Goal: Task Accomplishment & Management: Manage account settings

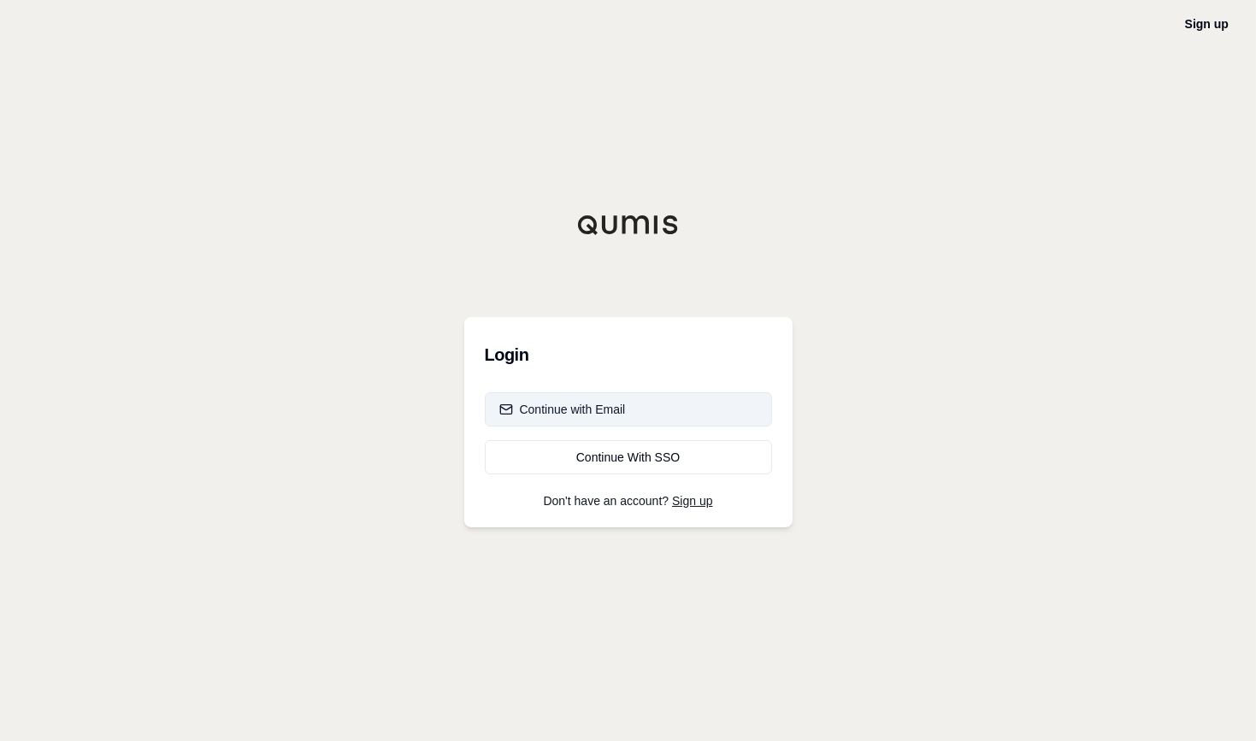
click at [618, 408] on div "Continue with Email" at bounding box center [562, 409] width 127 height 17
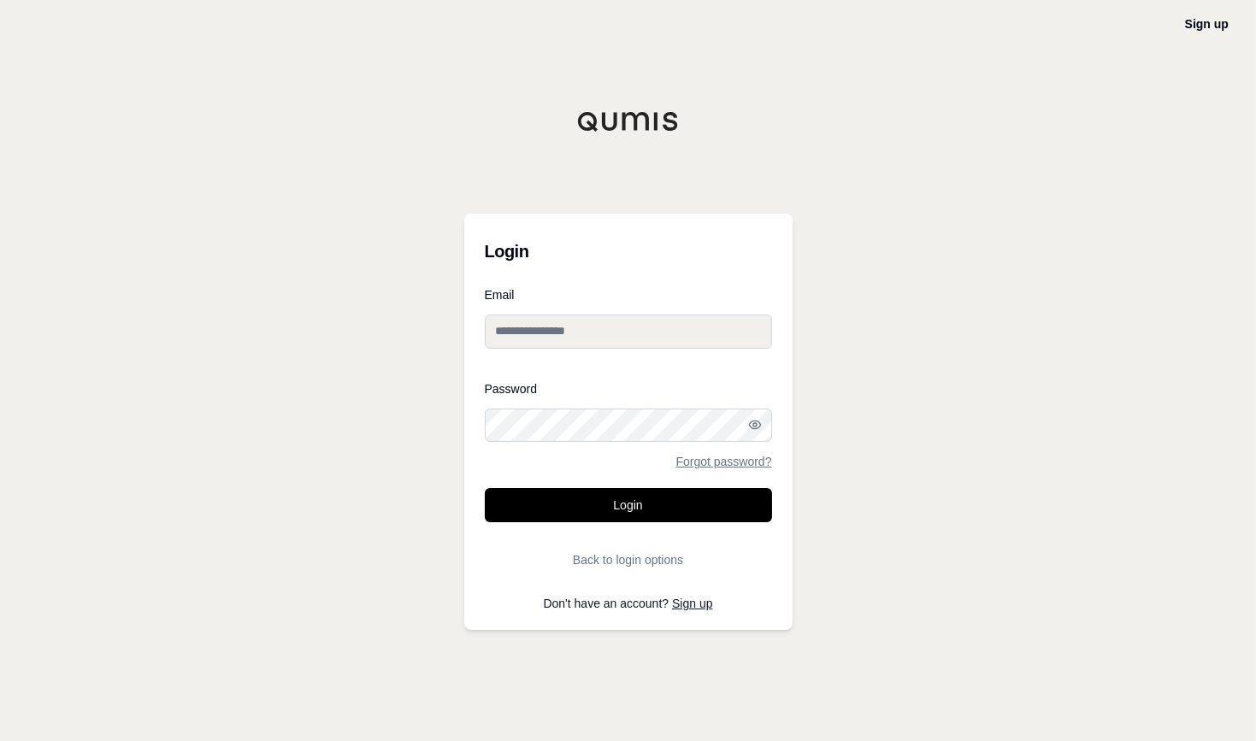
click at [665, 322] on input "Email" at bounding box center [628, 332] width 287 height 34
type input "**********"
click at [485, 488] on button "Login" at bounding box center [628, 505] width 287 height 34
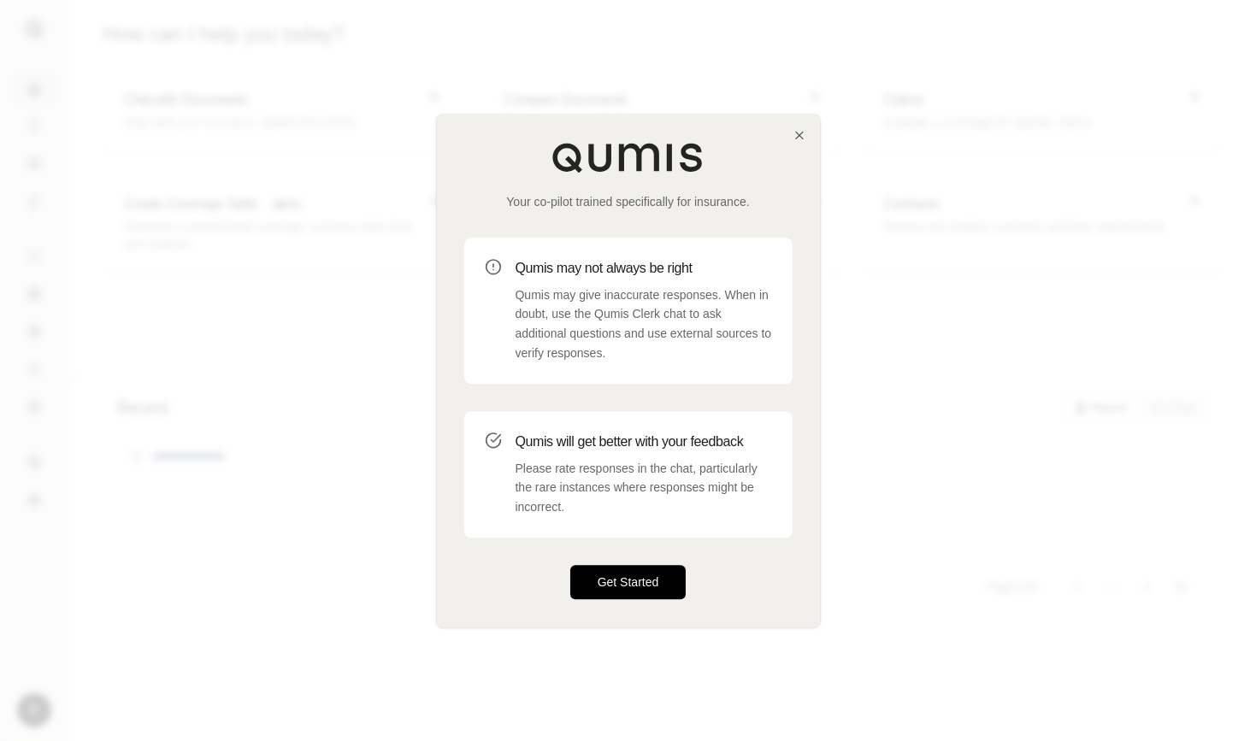
click at [632, 578] on button "Get Started" at bounding box center [628, 582] width 116 height 34
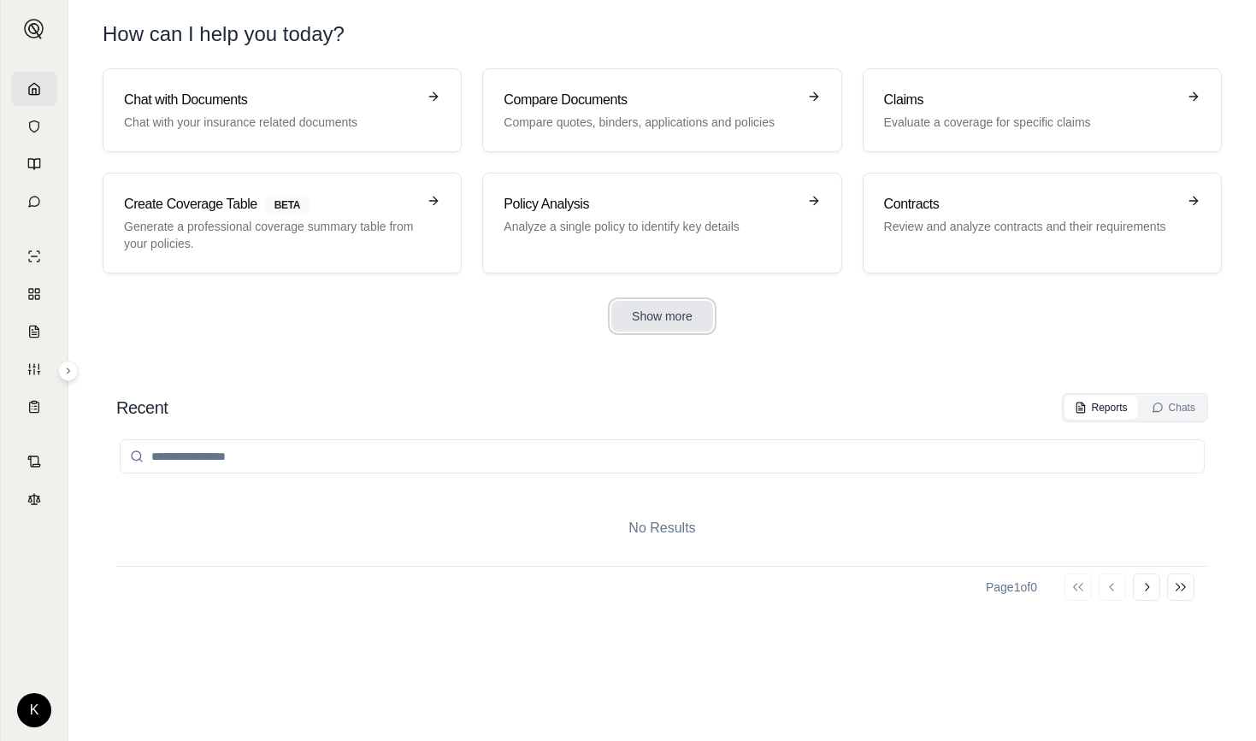
click at [684, 320] on button "Show more" at bounding box center [662, 316] width 102 height 31
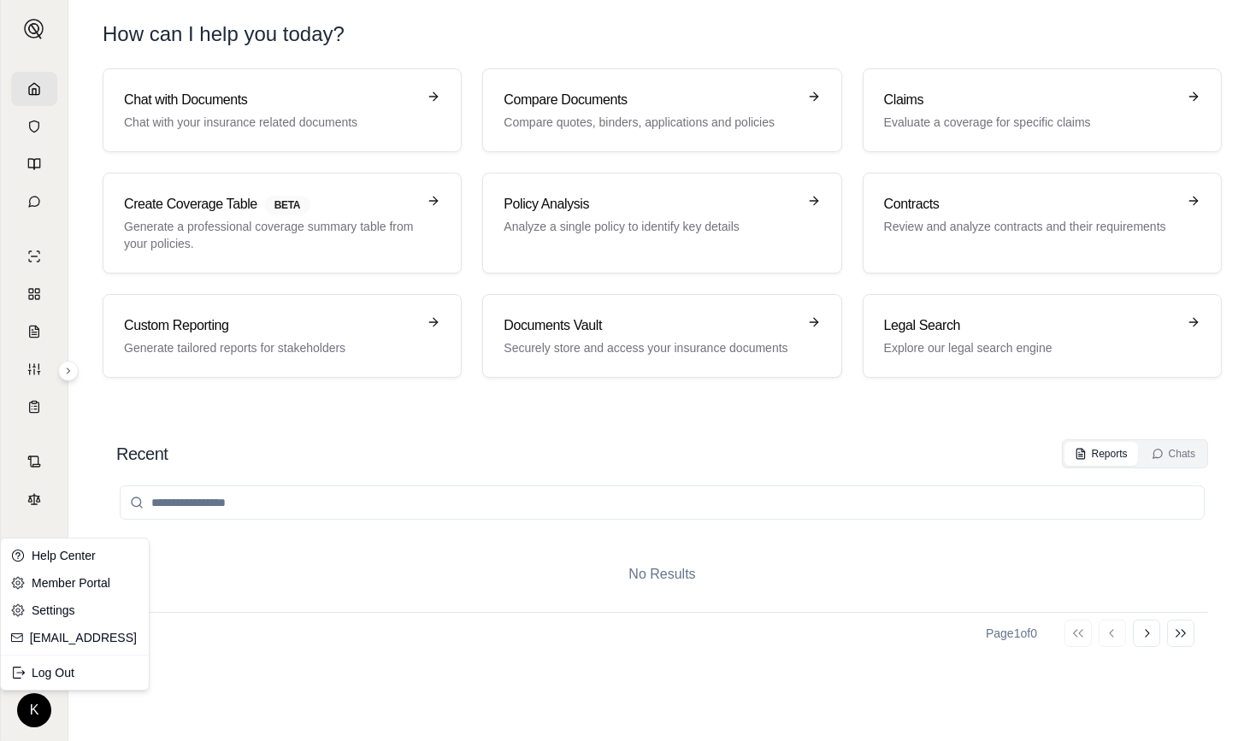
click at [31, 719] on html "K How can I help you [DATE]? Chat with Documents Chat with your insurance relat…" at bounding box center [628, 370] width 1256 height 741
click at [74, 574] on link "Member Portal" at bounding box center [74, 582] width 141 height 27
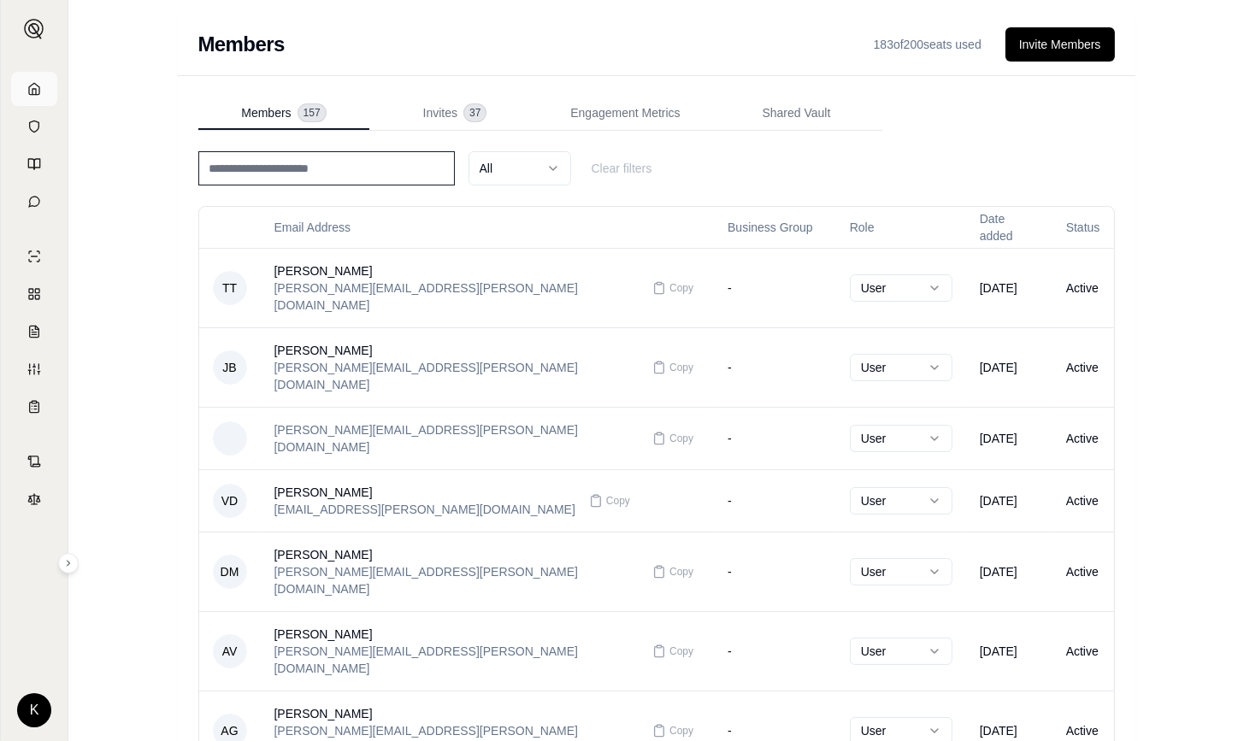
click at [33, 82] on icon at bounding box center [34, 89] width 14 height 14
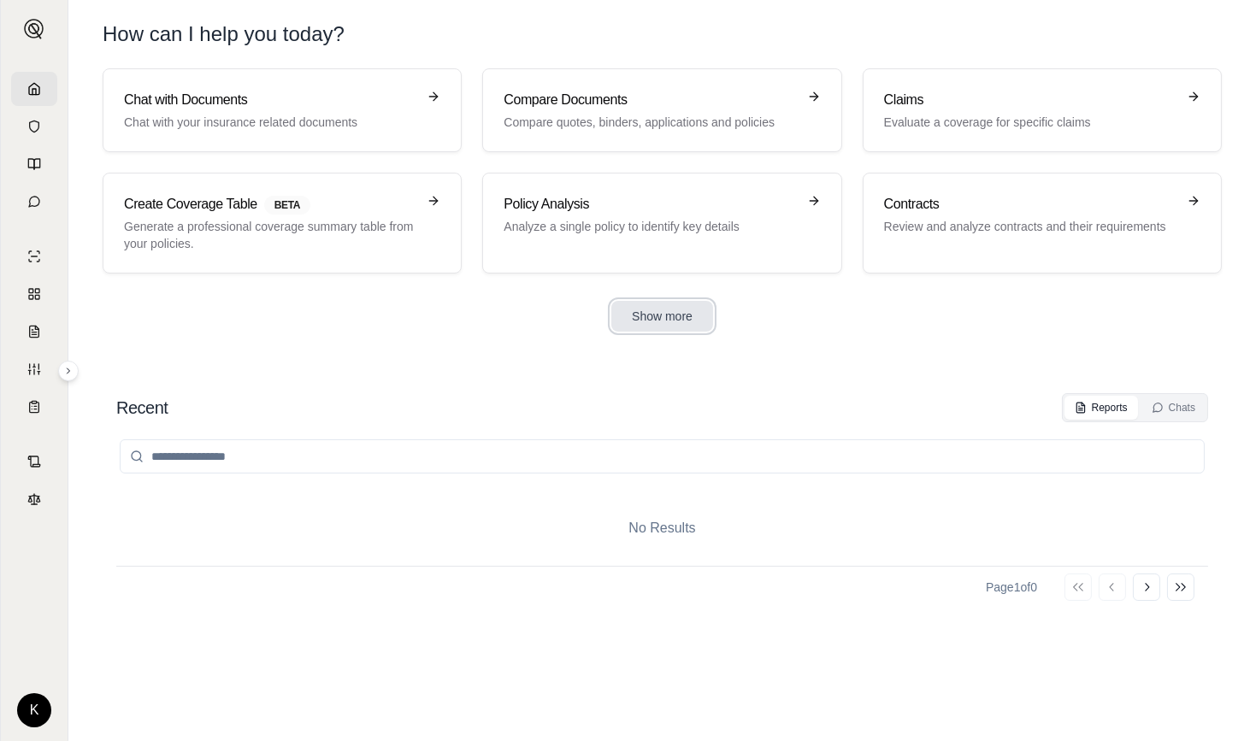
click at [655, 321] on button "Show more" at bounding box center [662, 316] width 102 height 31
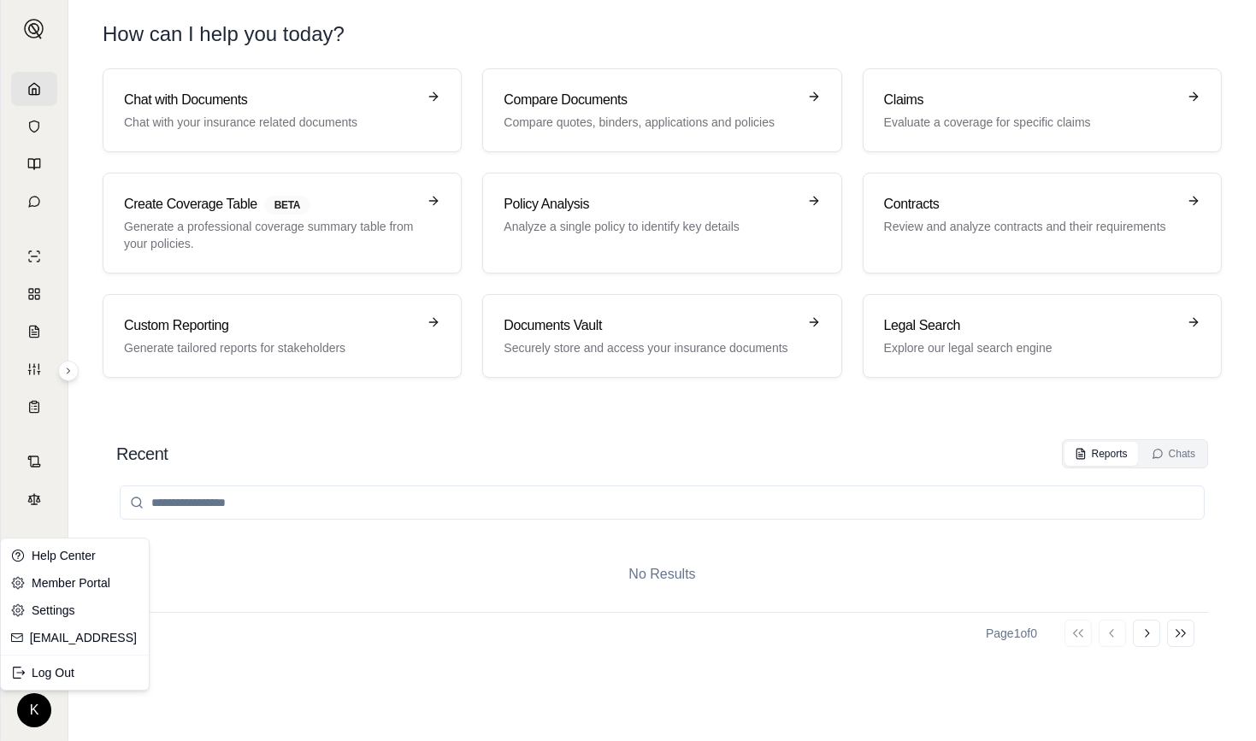
click at [31, 707] on html "K How can I help you [DATE]? Chat with Documents Chat with your insurance relat…" at bounding box center [628, 370] width 1256 height 741
click at [74, 575] on link "Member Portal" at bounding box center [74, 582] width 141 height 27
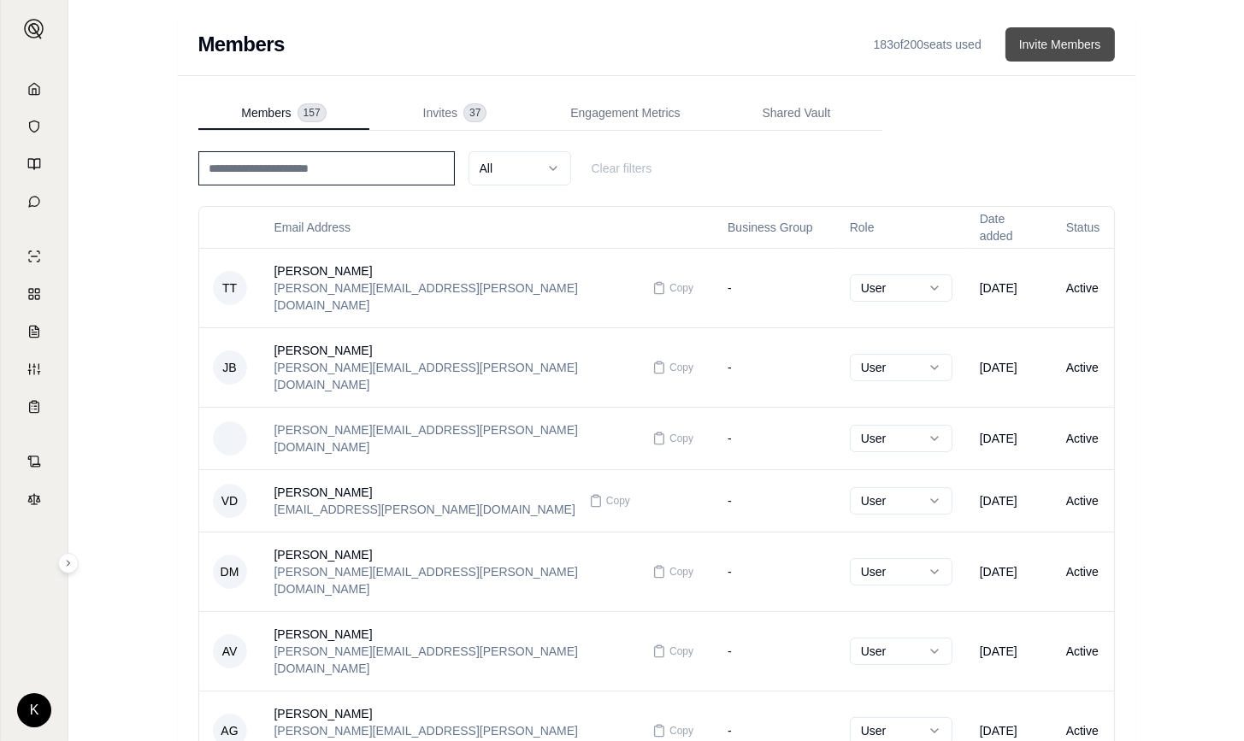
click at [1065, 42] on button "Invite Members" at bounding box center [1059, 44] width 109 height 34
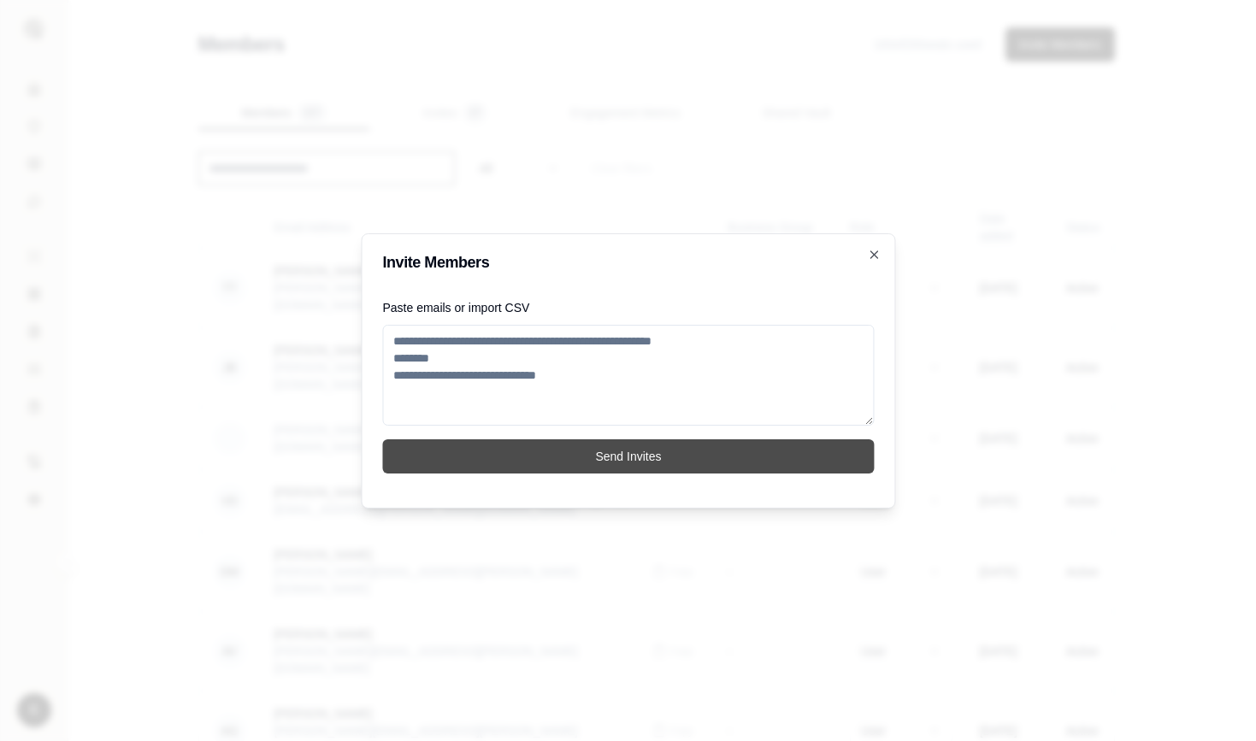
paste textarea "**********"
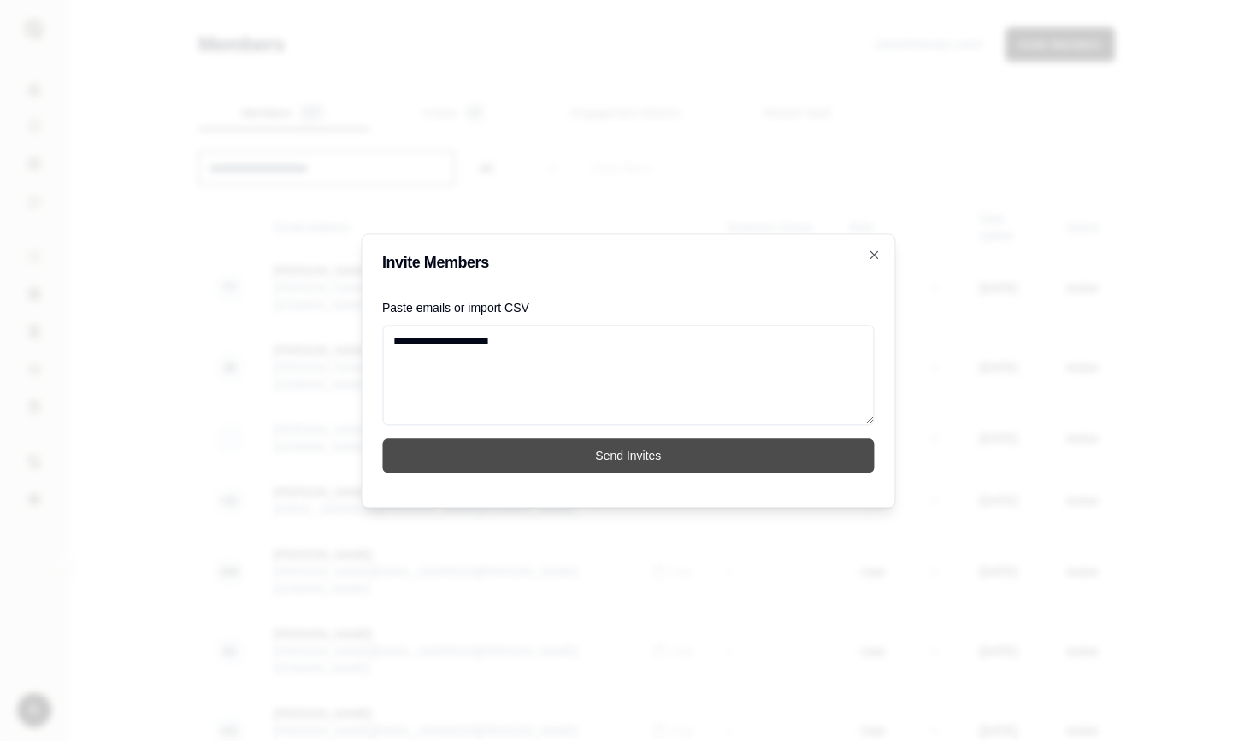
paste textarea "**********"
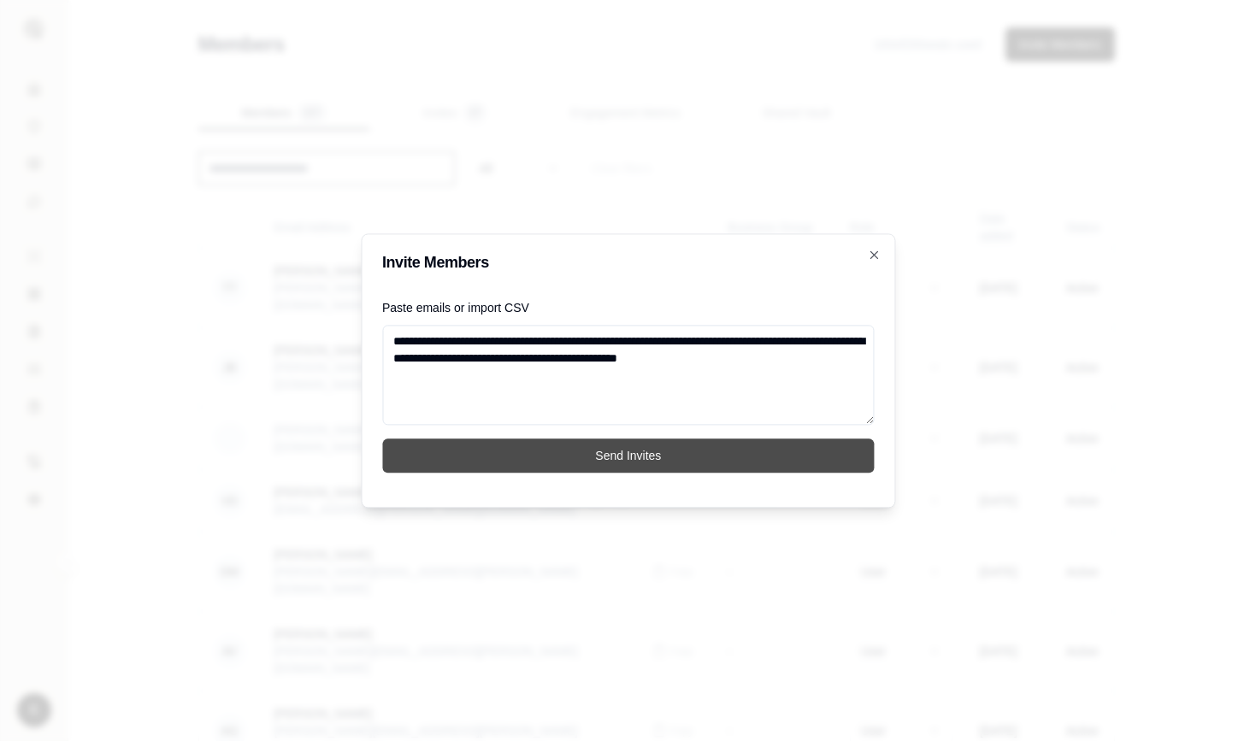
type textarea "**********"
click at [665, 454] on button "Send Invites" at bounding box center [628, 456] width 492 height 34
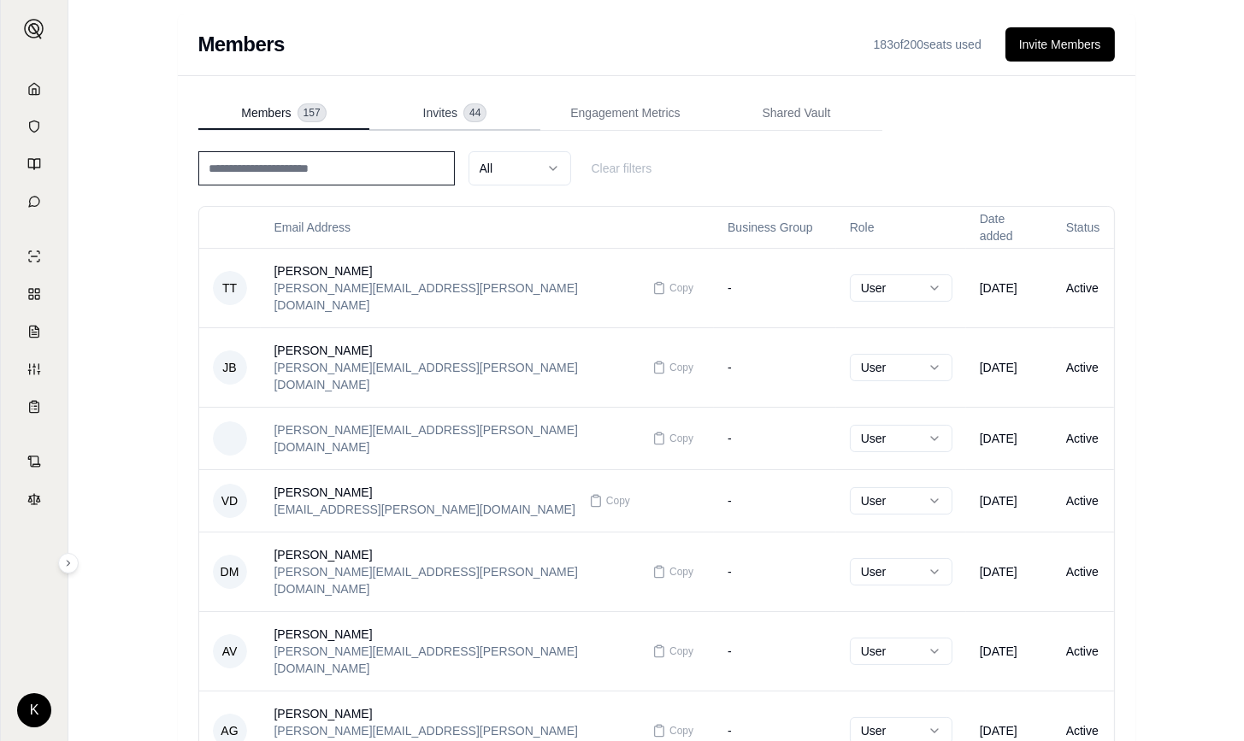
click at [445, 111] on span "Invites" at bounding box center [440, 112] width 34 height 17
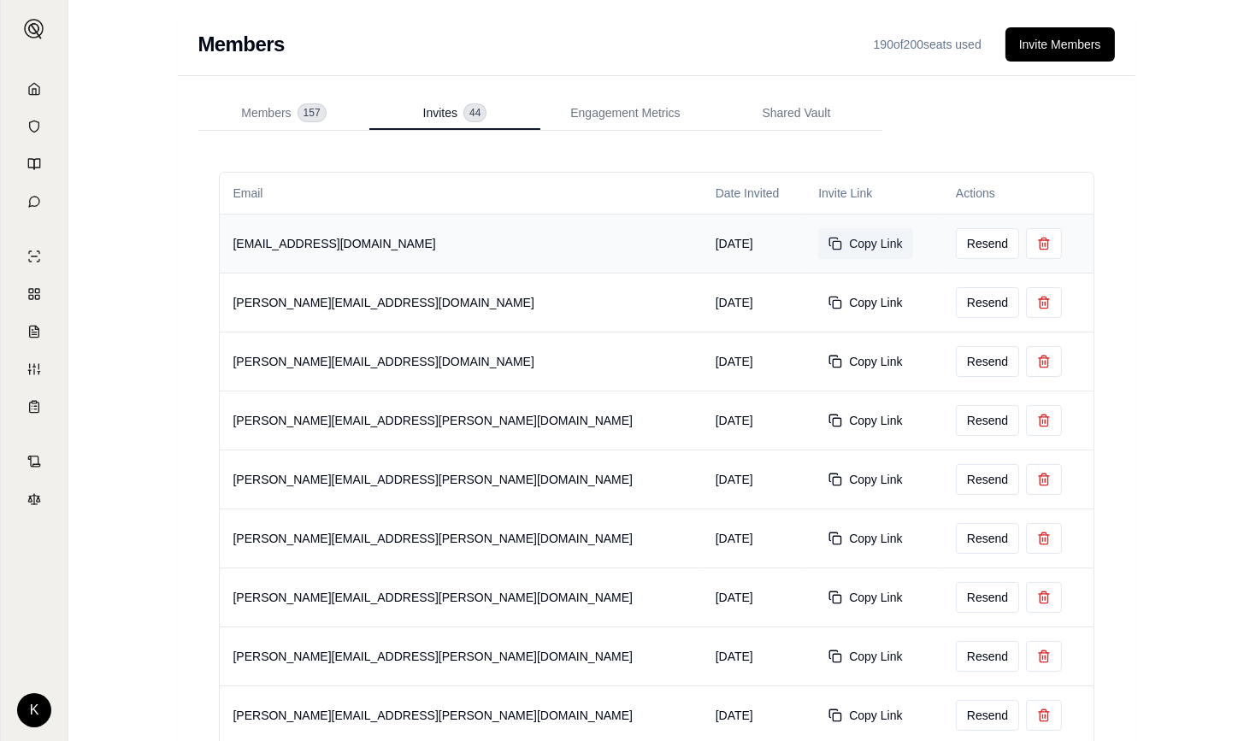
click at [818, 241] on button "Copy Link" at bounding box center [865, 243] width 94 height 31
click at [818, 301] on button "Copy Link" at bounding box center [865, 302] width 94 height 31
click at [818, 353] on button "Copy Link" at bounding box center [865, 361] width 94 height 31
click at [818, 418] on button "Copy Link" at bounding box center [865, 420] width 94 height 31
click at [818, 477] on button "Copy Link" at bounding box center [865, 479] width 94 height 31
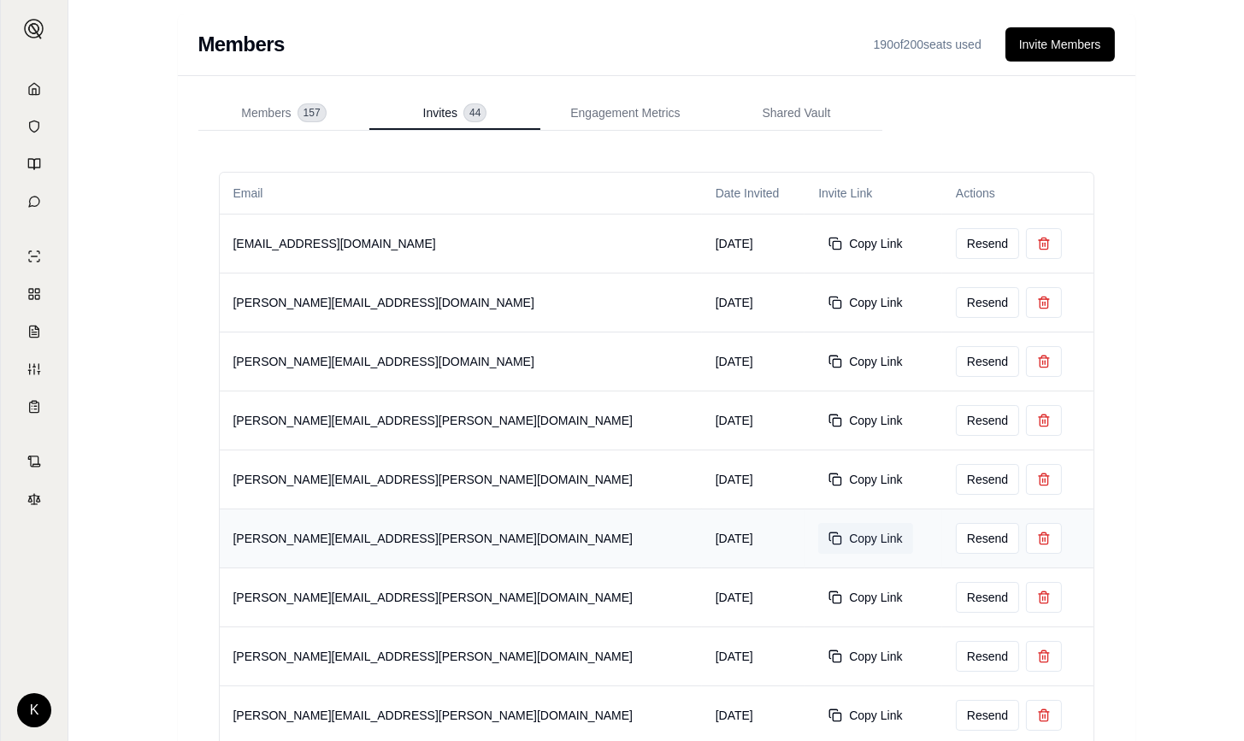
click at [818, 537] on button "Copy Link" at bounding box center [865, 538] width 94 height 31
click at [818, 594] on button "Copy Link" at bounding box center [865, 597] width 94 height 31
